Goal: Find specific page/section: Find specific page/section

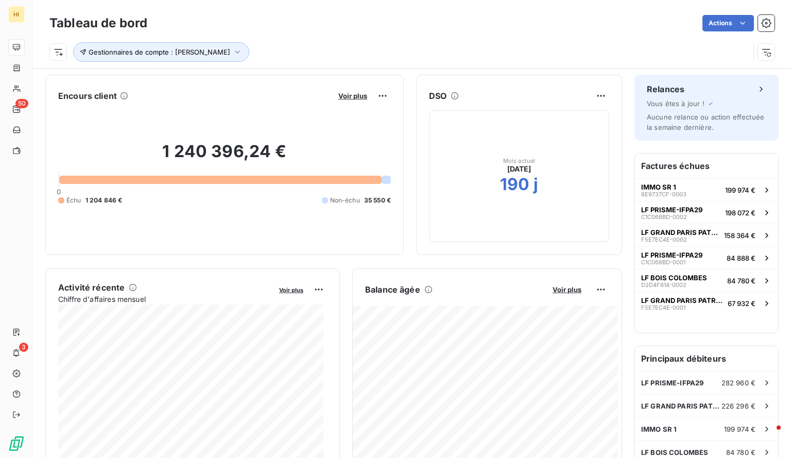
scroll to position [173, 0]
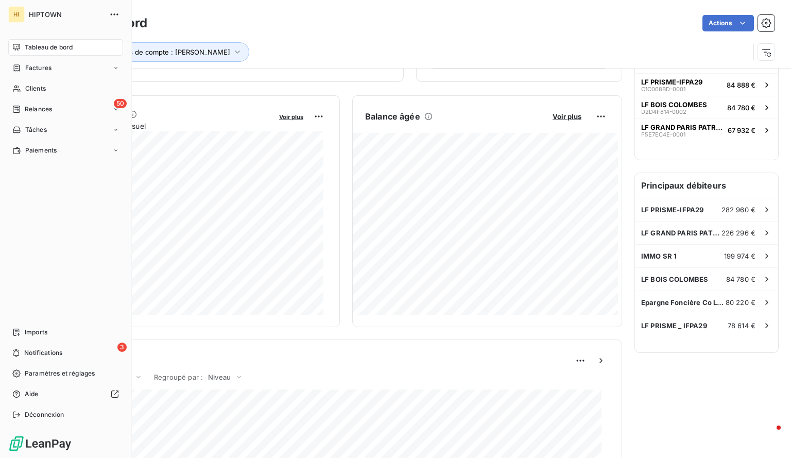
click at [16, 52] on div "Tableau de bord" at bounding box center [65, 47] width 115 height 16
click at [46, 44] on span "Tableau de bord" at bounding box center [49, 47] width 48 height 9
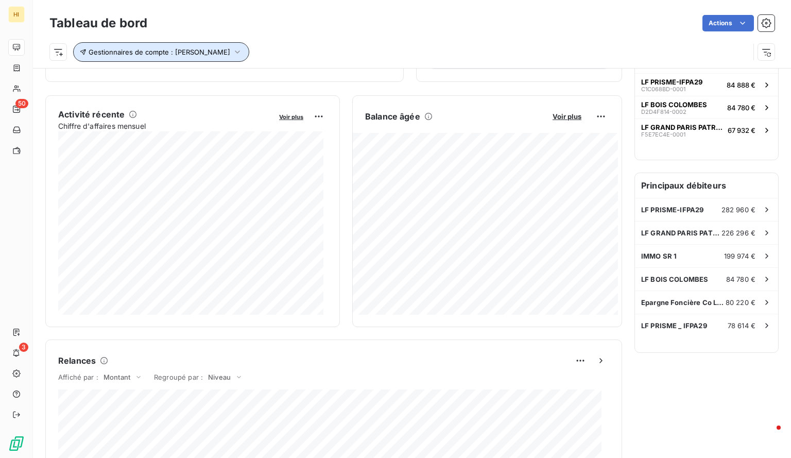
click at [232, 47] on icon "button" at bounding box center [237, 52] width 10 height 10
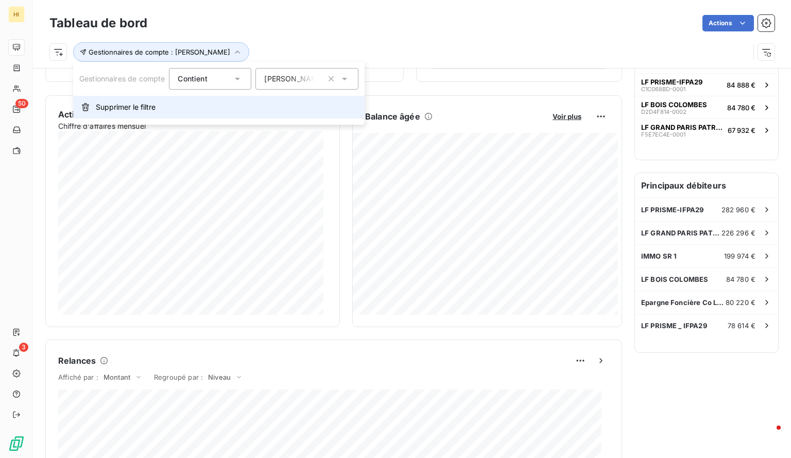
click at [151, 104] on span "Supprimer le filtre" at bounding box center [126, 107] width 60 height 10
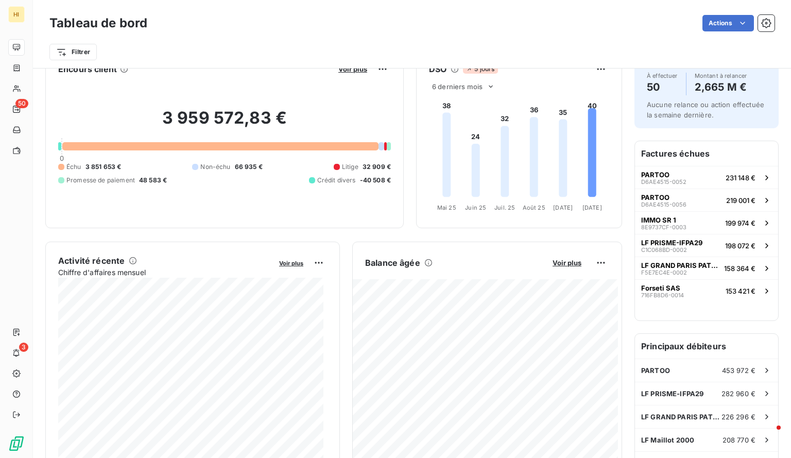
scroll to position [21, 0]
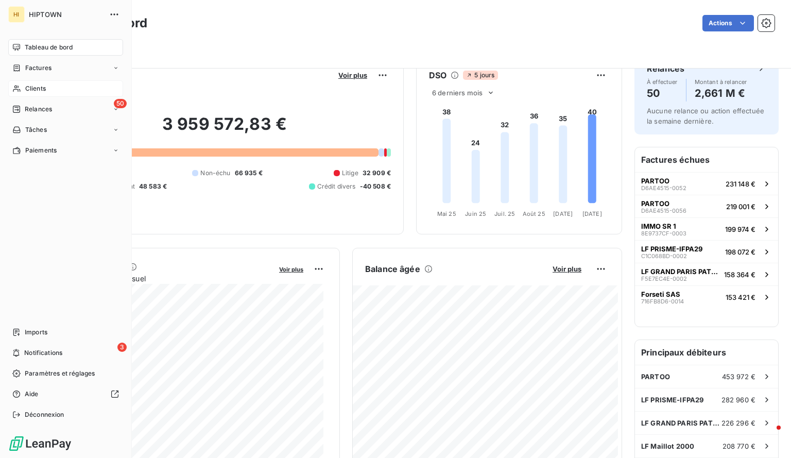
click at [47, 89] on div "Clients" at bounding box center [65, 88] width 115 height 16
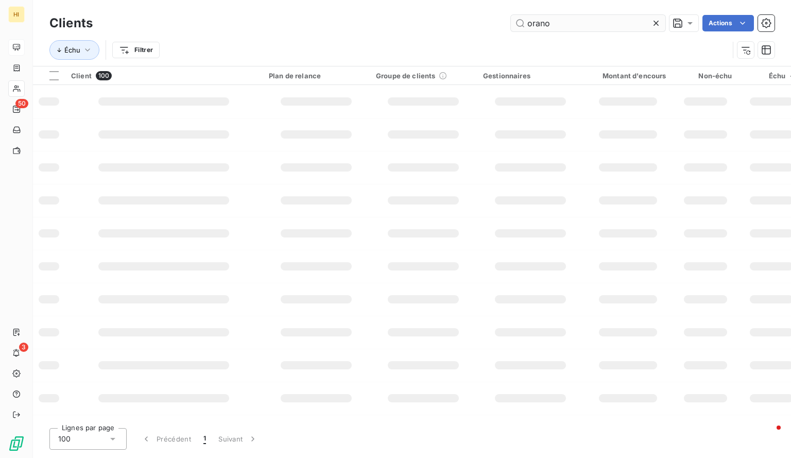
type input "orano"
click at [553, 25] on input "orano" at bounding box center [588, 23] width 155 height 16
click at [415, 25] on div "orano Actions" at bounding box center [440, 23] width 670 height 16
click at [584, 27] on input "orano" at bounding box center [588, 23] width 155 height 16
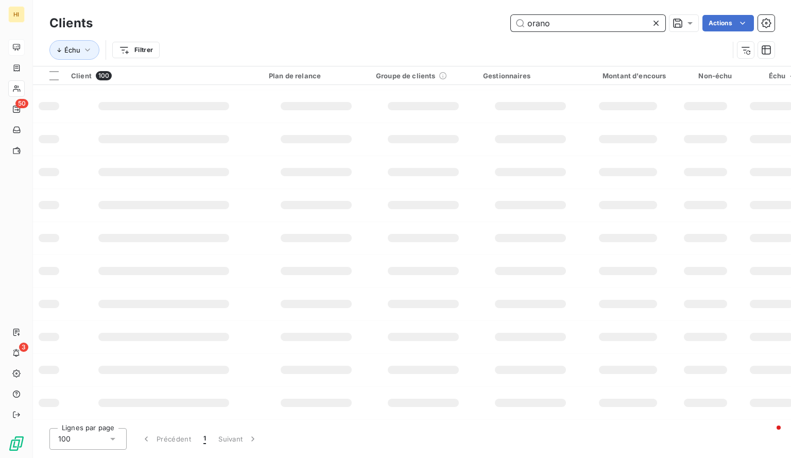
click at [555, 24] on input "orano" at bounding box center [588, 23] width 155 height 16
click at [294, 54] on div "Échu Filtrer" at bounding box center [389, 50] width 680 height 20
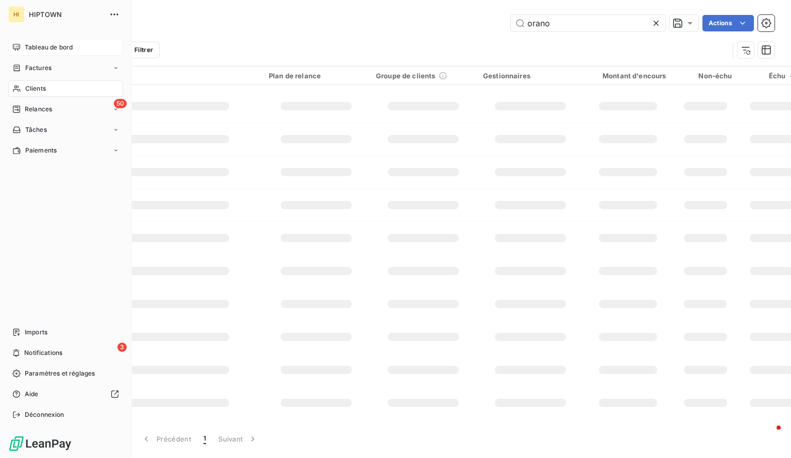
click at [48, 48] on span "Tableau de bord" at bounding box center [49, 47] width 48 height 9
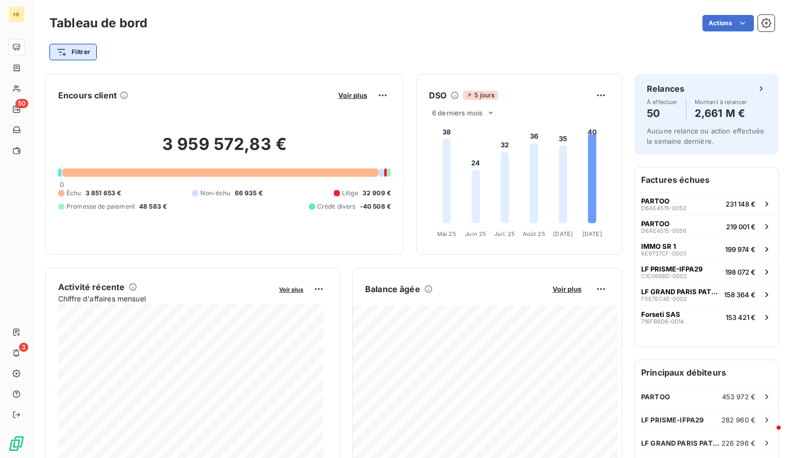
click at [88, 52] on html "HI 50 3 Tableau de bord Actions Filtrer Encours client Voir plus 3 959 572,83 €…" at bounding box center [395, 229] width 791 height 458
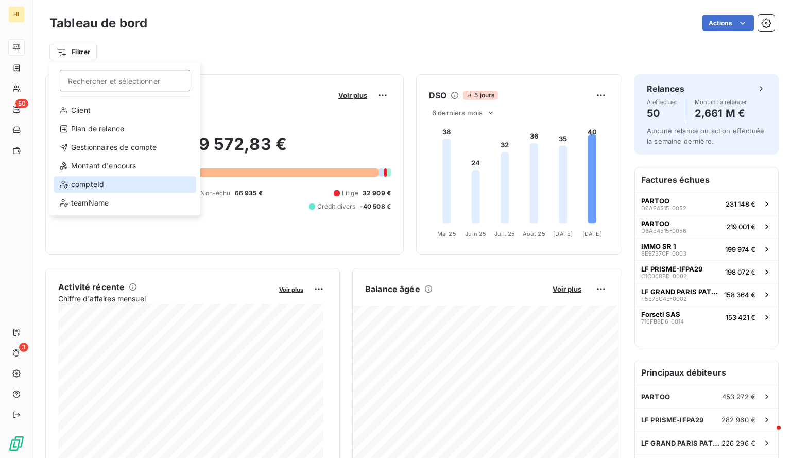
click at [109, 183] on div "compteId" at bounding box center [125, 184] width 143 height 16
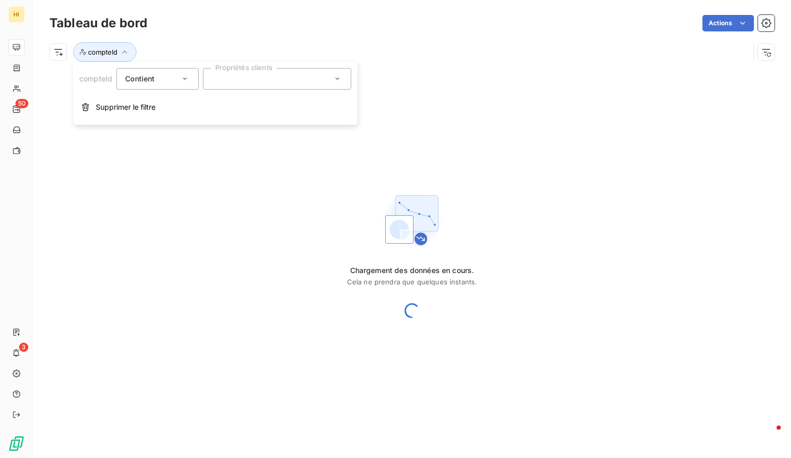
click at [246, 75] on div at bounding box center [277, 79] width 148 height 22
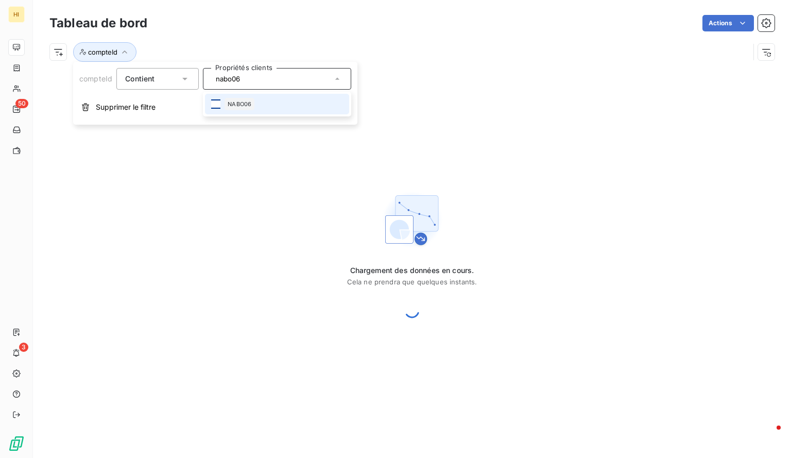
type input "nabo06"
click at [214, 104] on div at bounding box center [215, 103] width 9 height 9
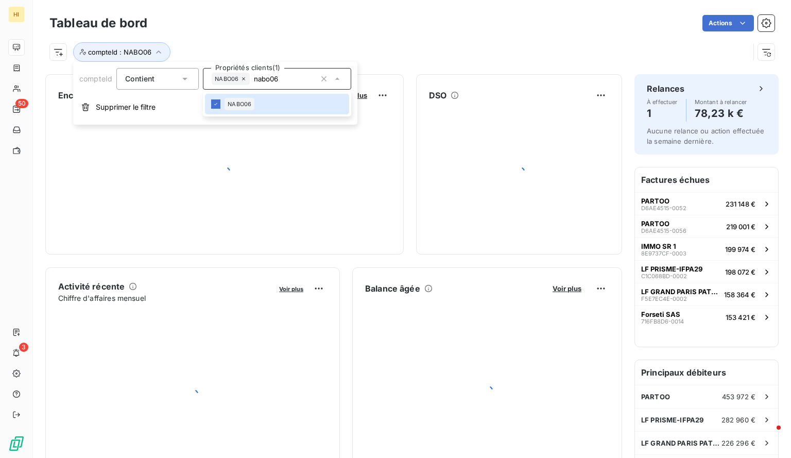
click at [354, 37] on div "compteId : NABO06" at bounding box center [411, 48] width 725 height 28
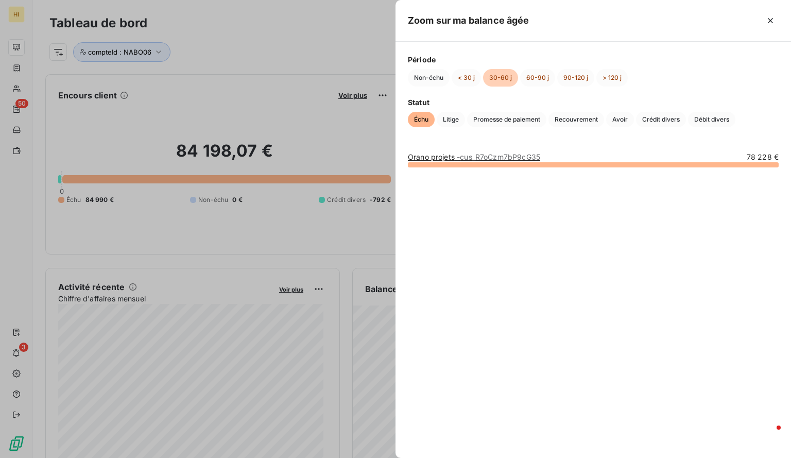
click at [313, 79] on div at bounding box center [395, 229] width 791 height 458
